Goal: Contribute content: Contribute content

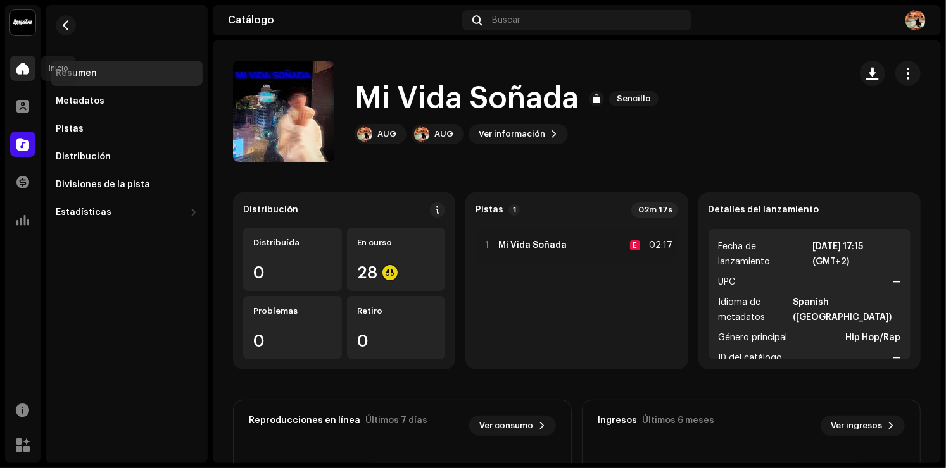
click at [16, 68] on span at bounding box center [22, 68] width 13 height 10
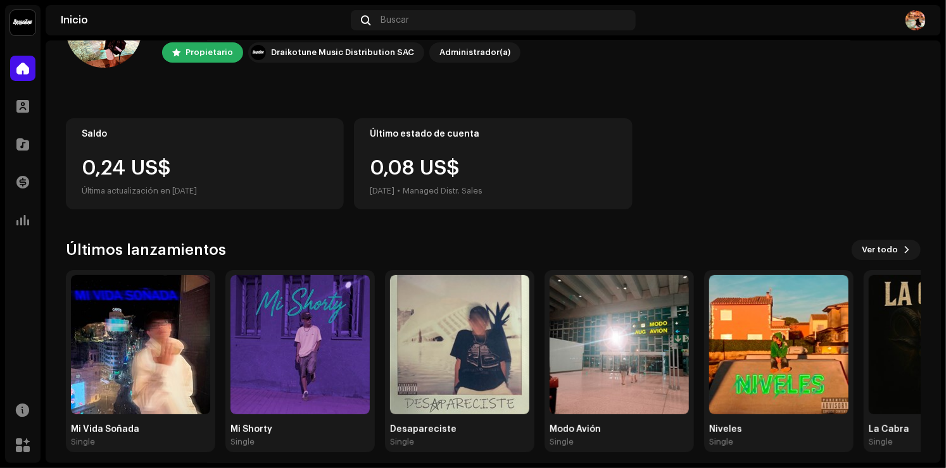
scroll to position [78, 0]
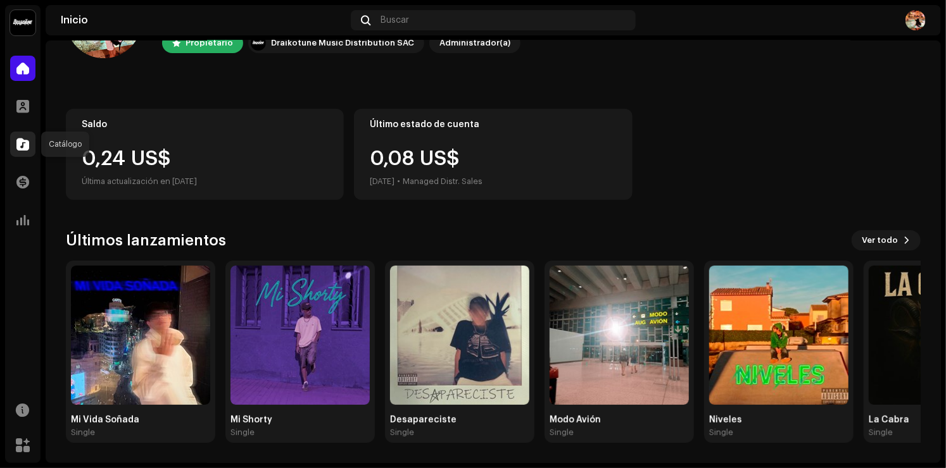
click at [25, 147] on span at bounding box center [22, 144] width 13 height 10
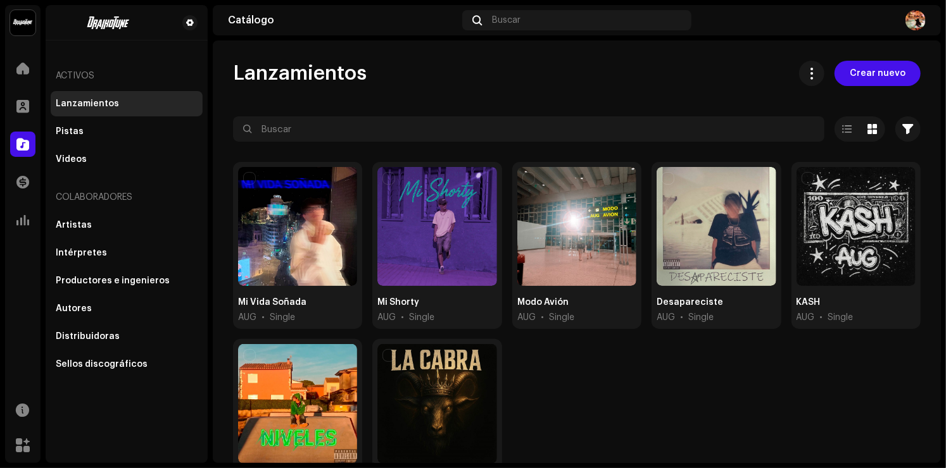
click at [867, 71] on span "Crear nuevo" at bounding box center [877, 73] width 56 height 25
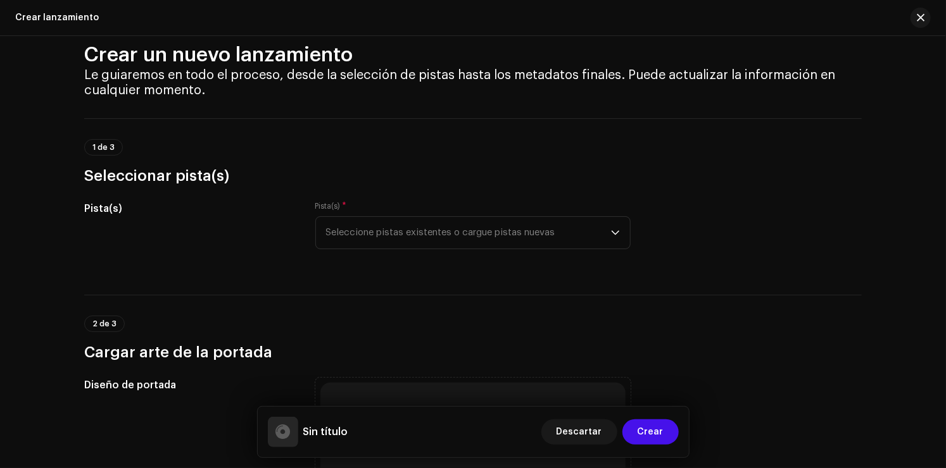
scroll to position [63, 0]
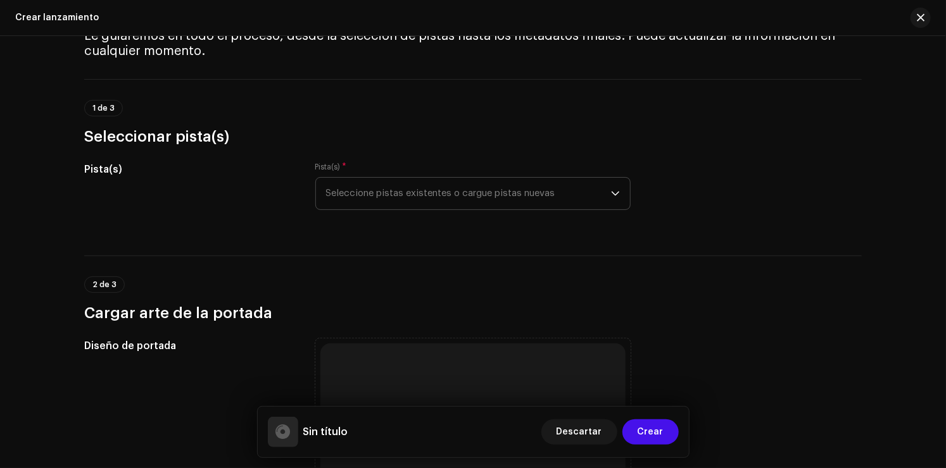
click at [419, 182] on span "Seleccione pistas existentes o cargue pistas nuevas" at bounding box center [468, 194] width 285 height 32
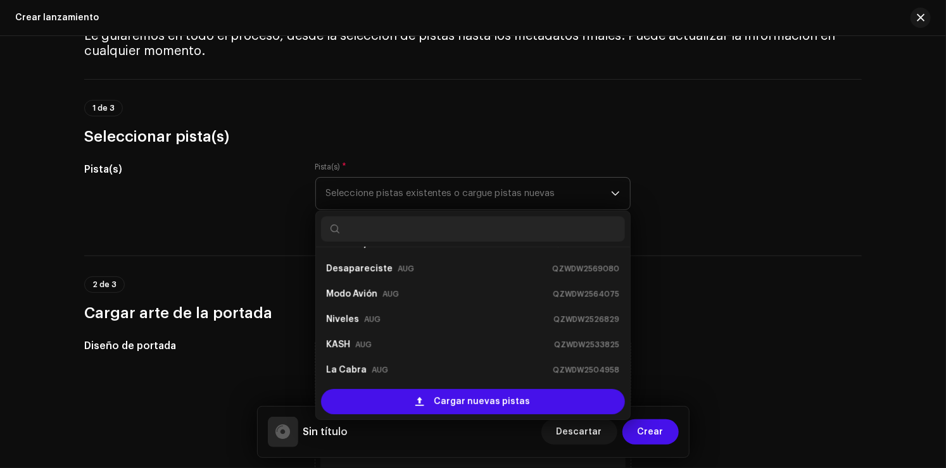
scroll to position [51, 0]
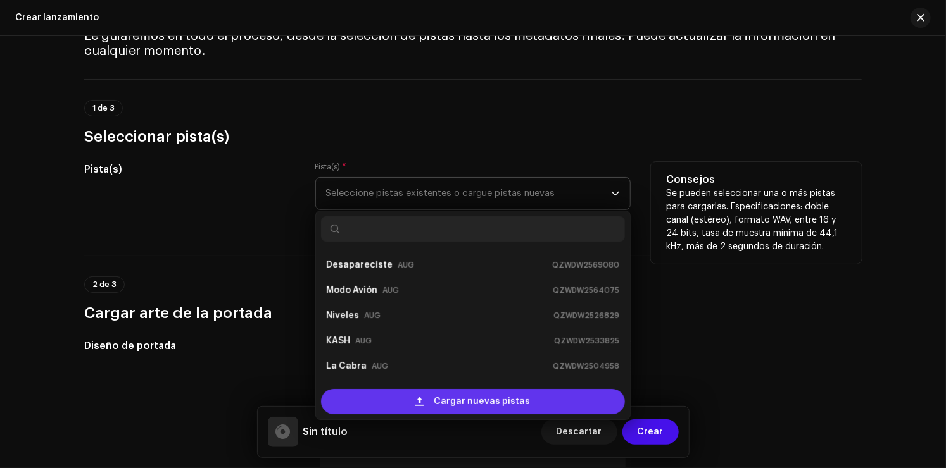
click at [492, 403] on span "Cargar nuevas pistas" at bounding box center [482, 401] width 96 height 25
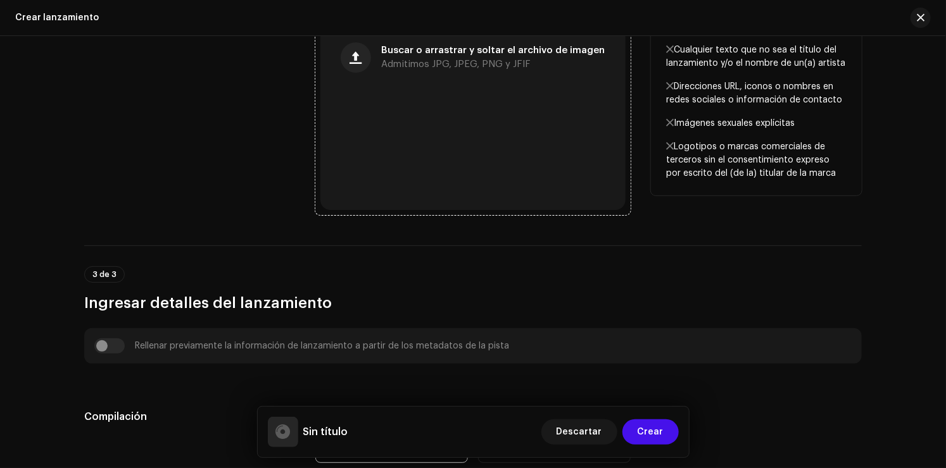
scroll to position [443, 0]
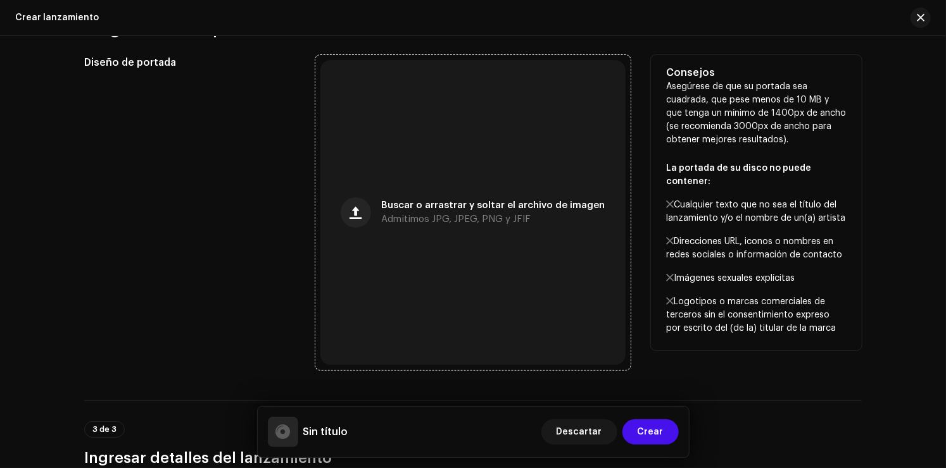
click at [531, 194] on div "Buscar o arrastrar y soltar el archivo de imagen Admitimos JPG, JPEG, PNG y JFIF" at bounding box center [472, 212] width 305 height 305
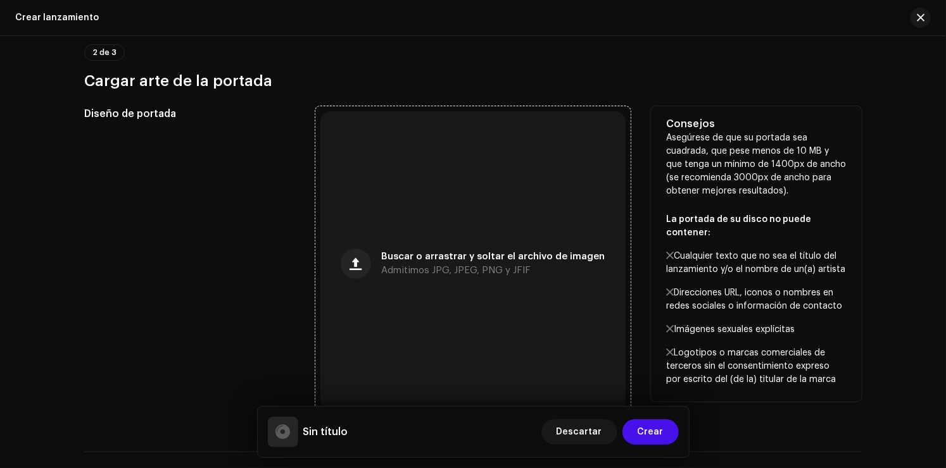
scroll to position [494, 0]
